Goal: Task Accomplishment & Management: Manage account settings

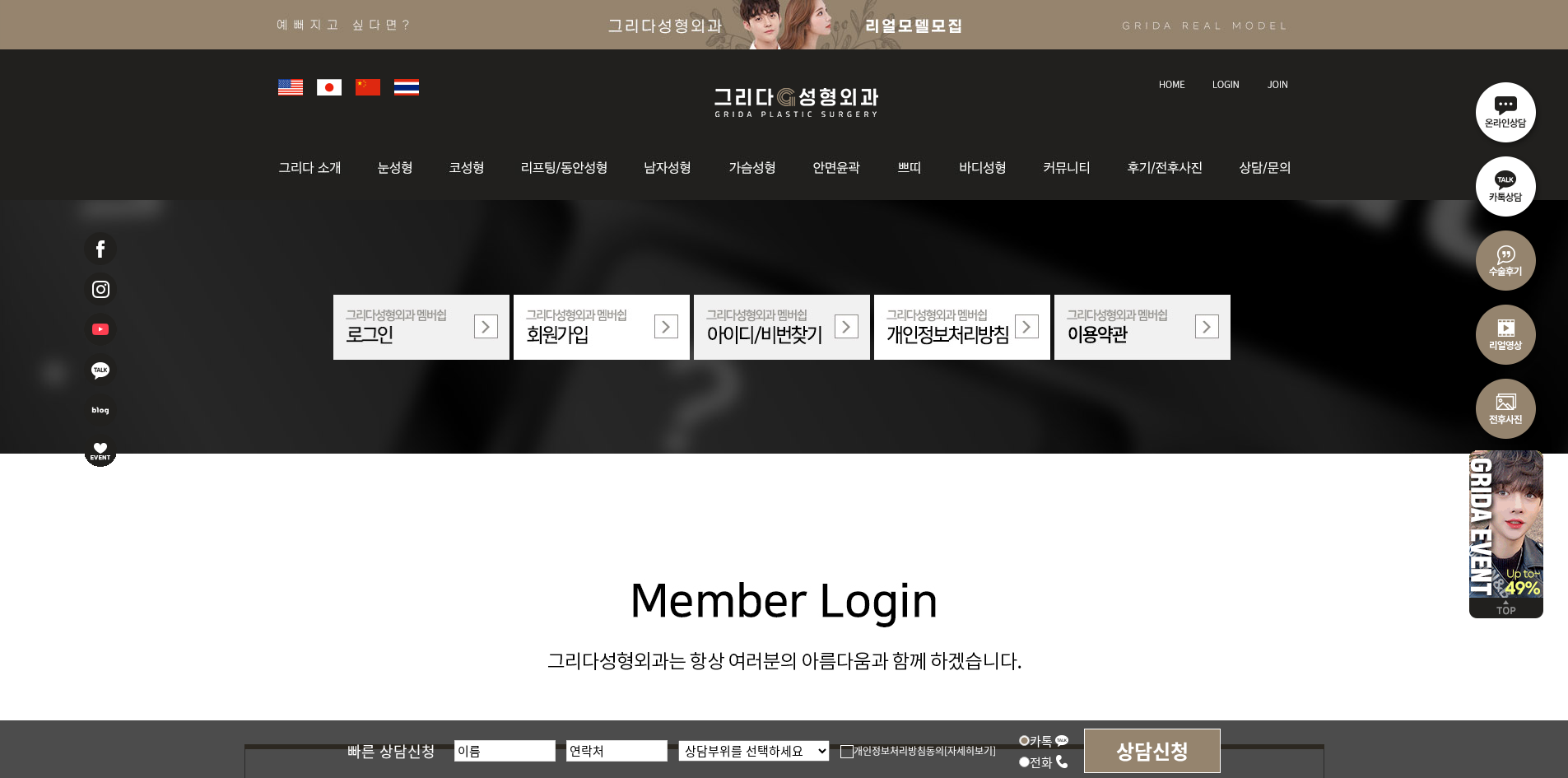
click at [1234, 77] on link at bounding box center [1227, 69] width 46 height 23
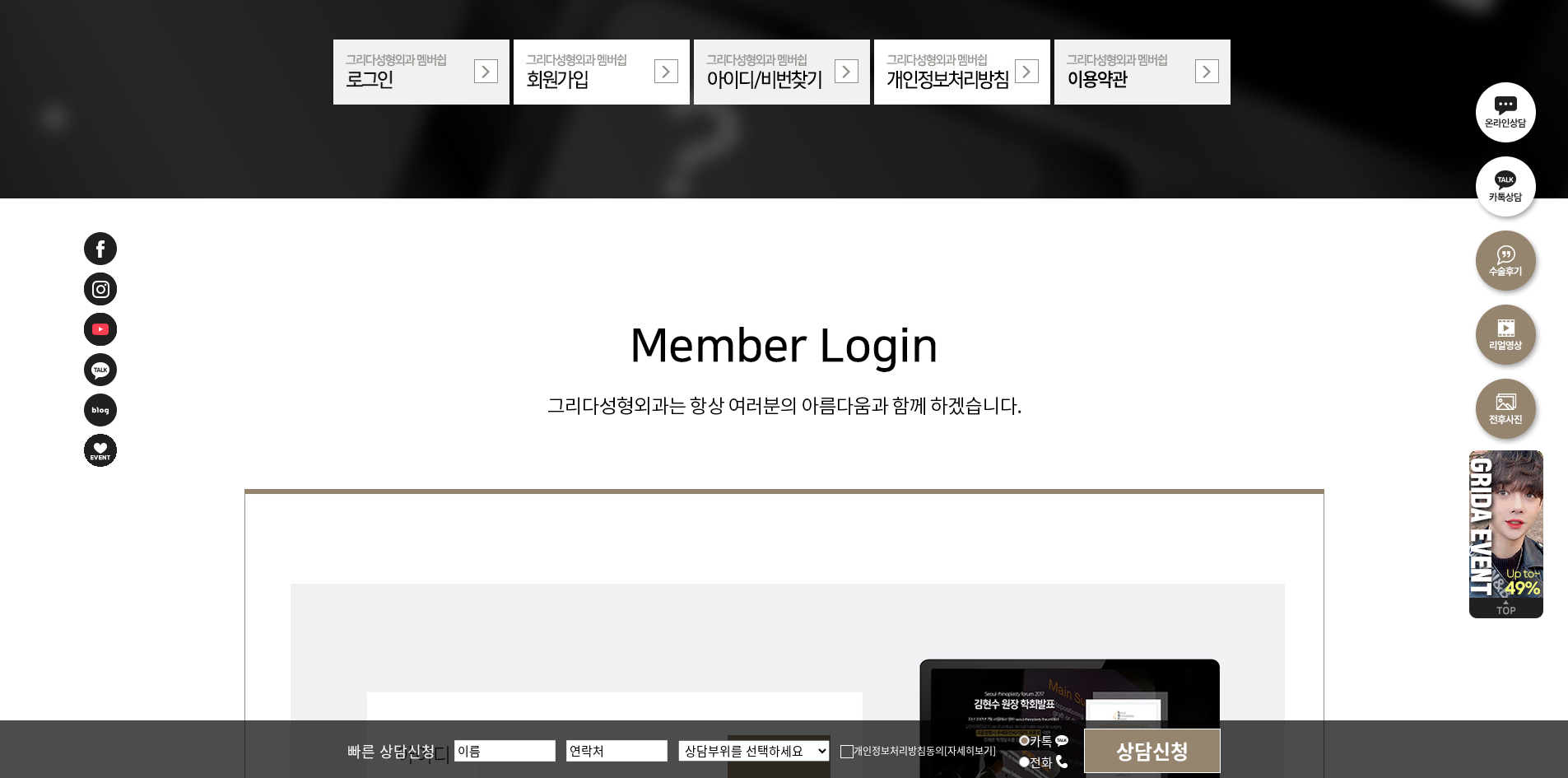
scroll to position [411, 0]
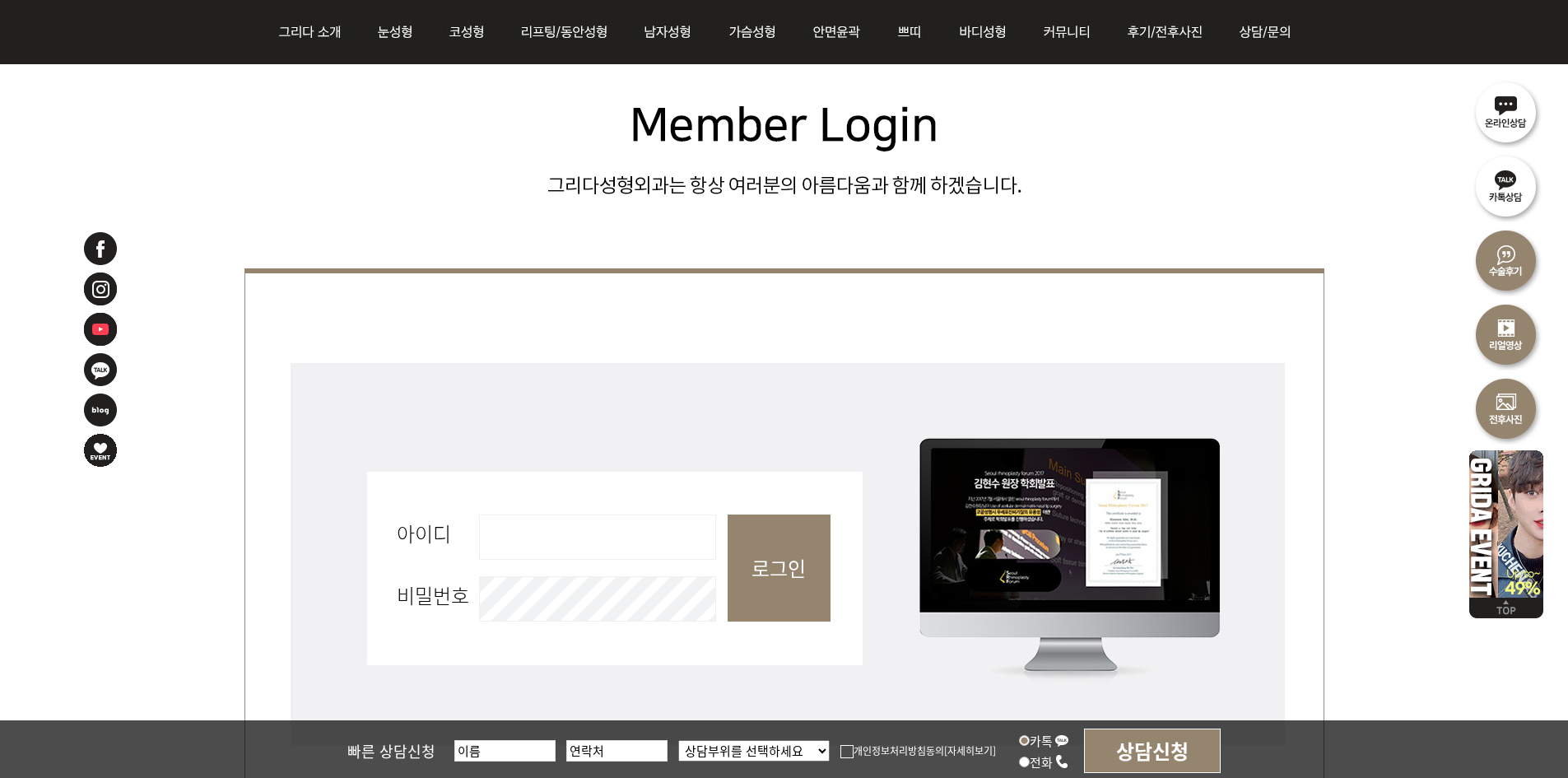
click at [542, 519] on input "아이디 필수" at bounding box center [598, 537] width 237 height 45
type input "admin"
click at [746, 564] on input "로그인" at bounding box center [779, 568] width 103 height 107
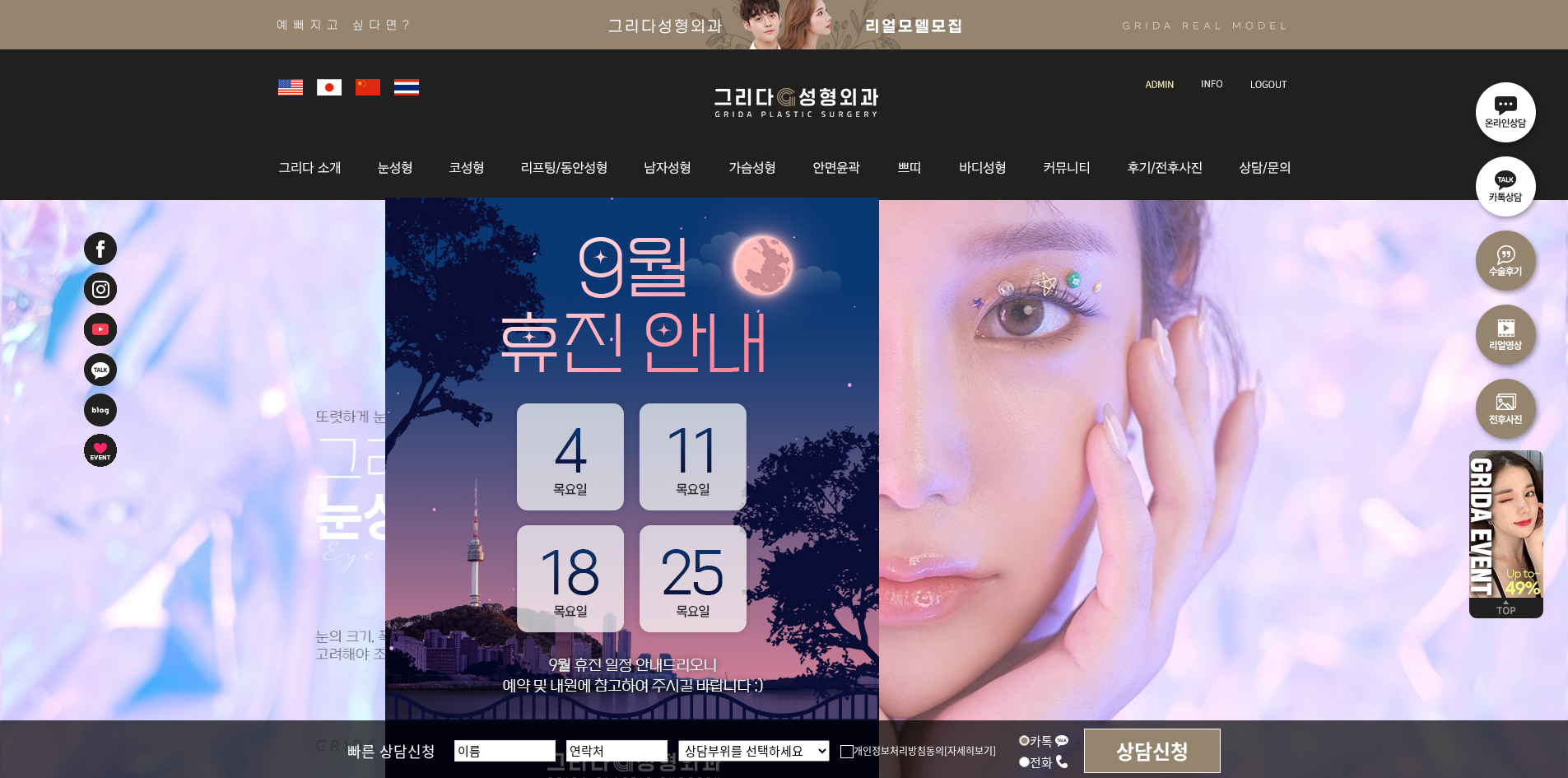
click at [1150, 82] on img at bounding box center [1159, 84] width 28 height 9
